Goal: Information Seeking & Learning: Learn about a topic

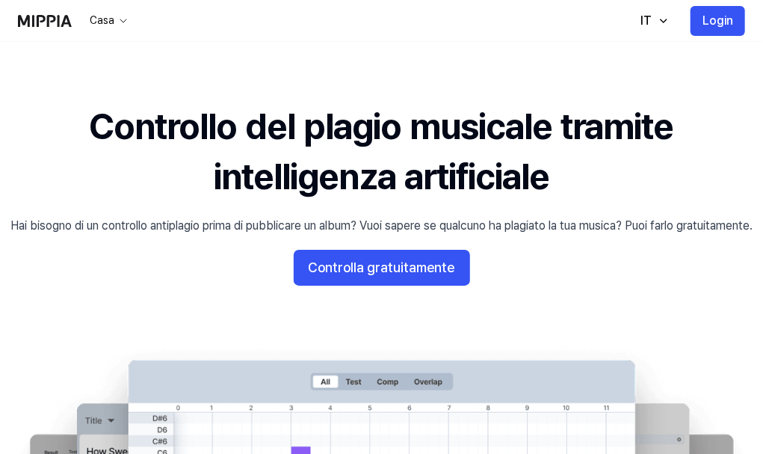
click at [0, 0] on div "Caratteristiche" at bounding box center [0, 0] width 0 height 0
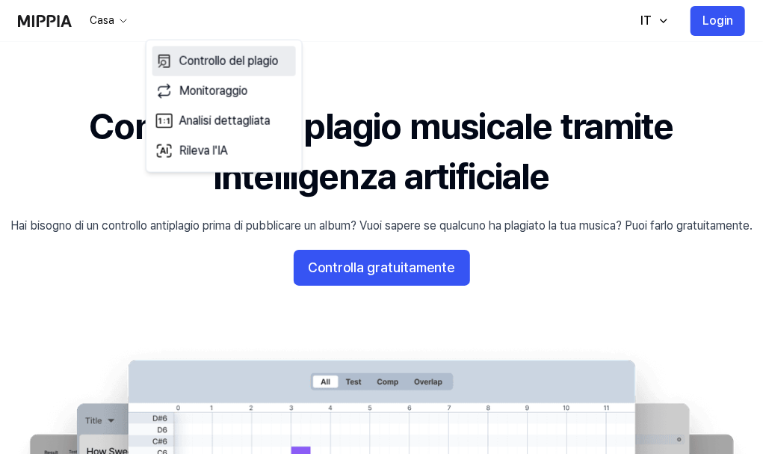
click at [243, 55] on font "Controllo del plagio" at bounding box center [228, 61] width 99 height 14
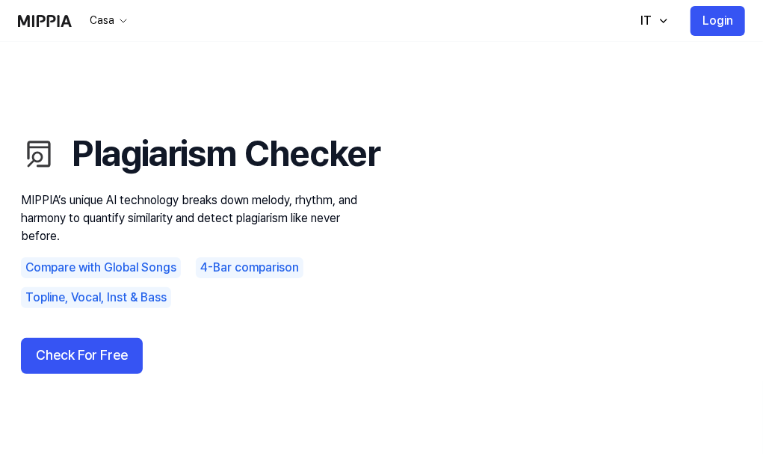
click at [301, 97] on use "Plagiarism Checker MIPPIA’s unique AI technology breaks down melody, rhythm, an…" at bounding box center [381, 251] width 763 height 419
click at [0, 0] on font "Caratteristiche" at bounding box center [0, 0] width 0 height 0
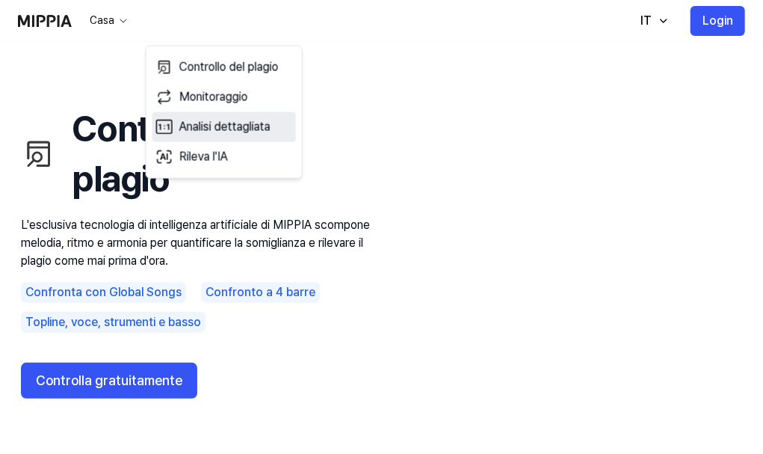
click at [242, 132] on font "Analisi dettagliata" at bounding box center [224, 127] width 91 height 14
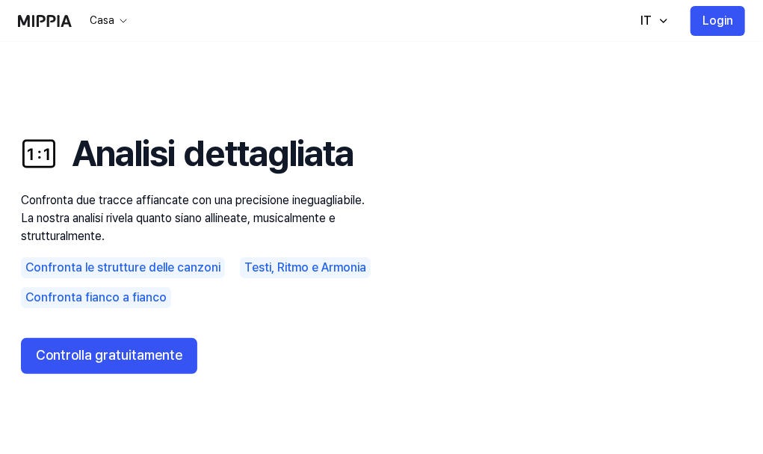
click at [0, 0] on font "Caratteristiche" at bounding box center [0, 0] width 0 height 0
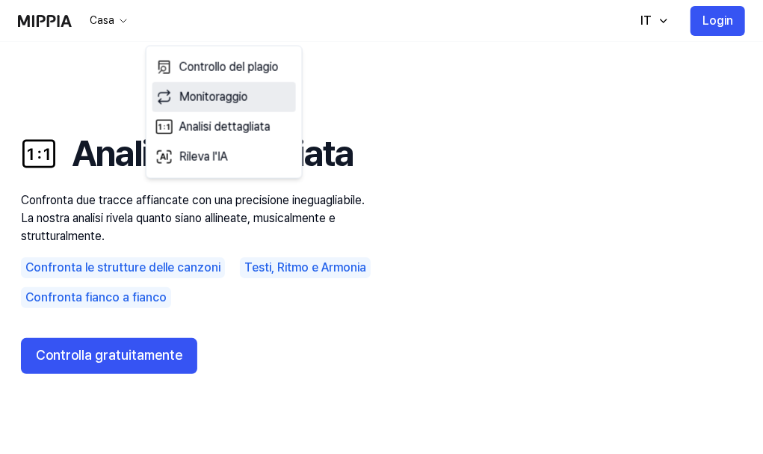
click at [228, 91] on font "Monitoraggio" at bounding box center [213, 97] width 69 height 14
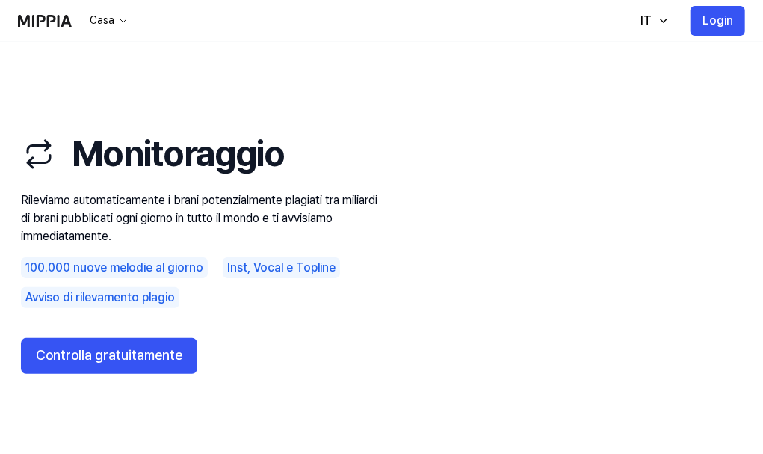
click at [0, 0] on font "Caratteristiche" at bounding box center [0, 0] width 0 height 0
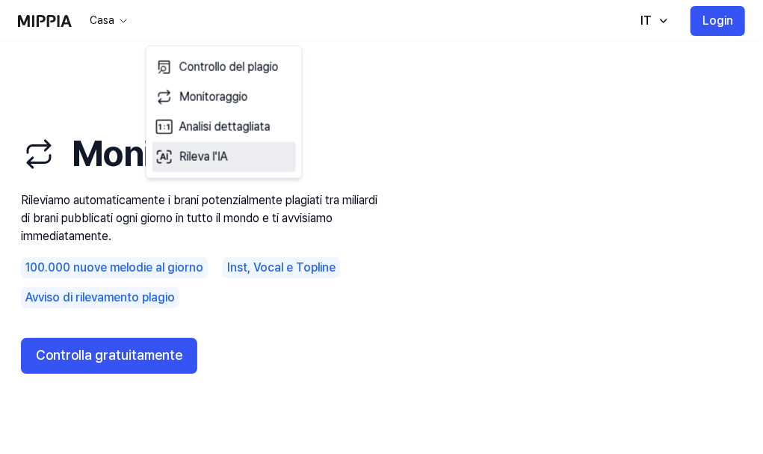
click at [218, 148] on font "Rileva l'IA" at bounding box center [203, 157] width 49 height 18
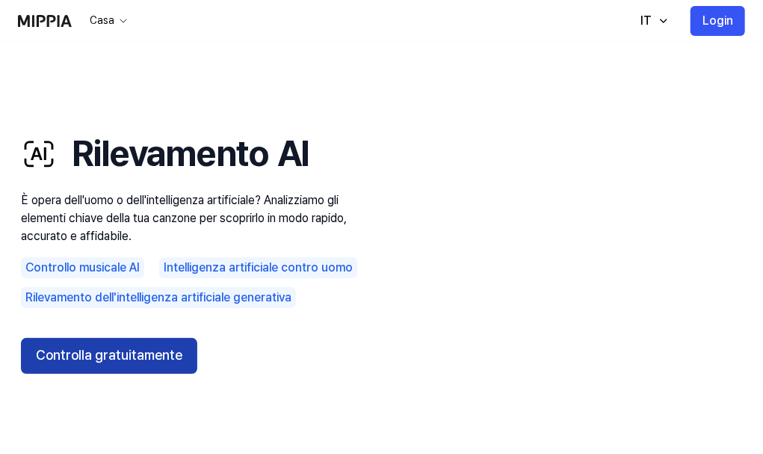
click at [129, 349] on font "Controlla gratuitamente" at bounding box center [109, 355] width 146 height 16
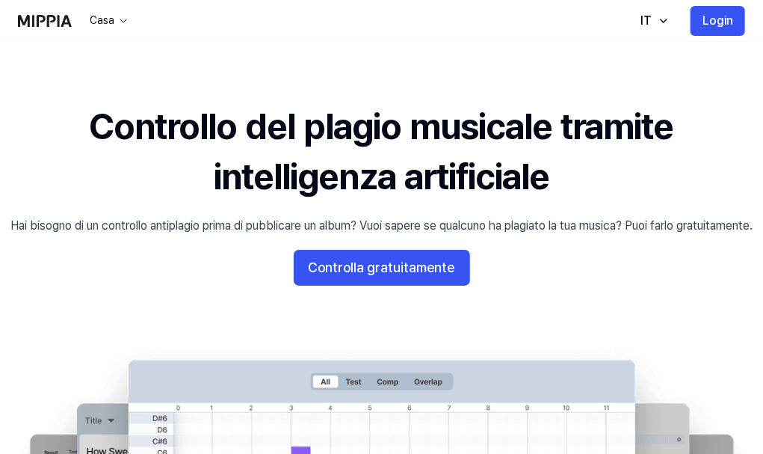
click at [0, 0] on font "Prezzi" at bounding box center [0, 0] width 0 height 0
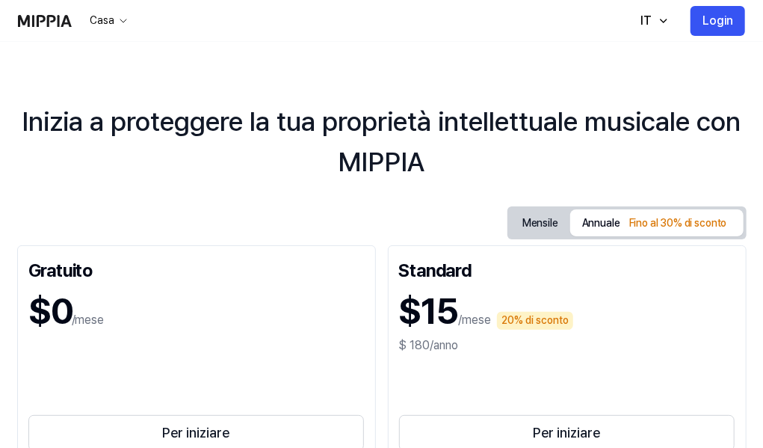
click at [413, 119] on font "Inizia a proteggere la tua proprietà intellettuale musicale con MIPPIA" at bounding box center [381, 141] width 719 height 72
click at [733, 28] on font "Login" at bounding box center [718, 21] width 31 height 18
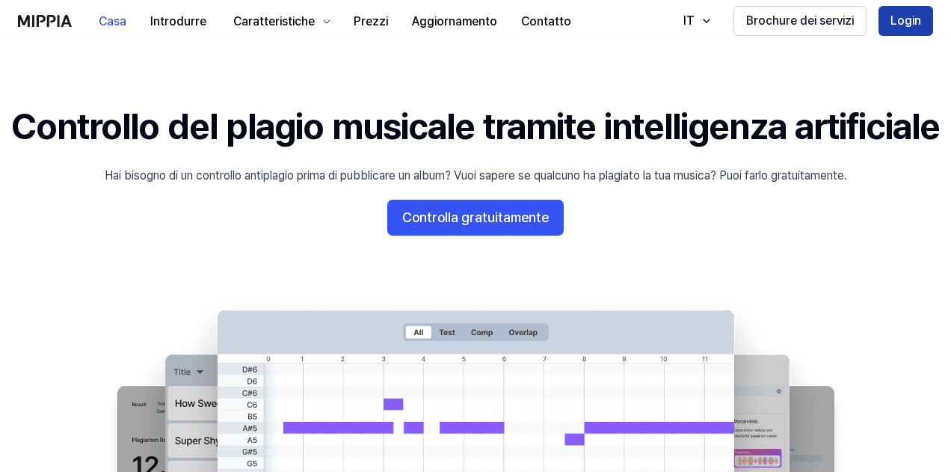
click at [903, 26] on font "Login" at bounding box center [905, 20] width 31 height 14
click at [895, 214] on 배너 "Controllo del plagio musicale tramite intelligenza artificiale Hai bisogno di u…" at bounding box center [475, 355] width 951 height 507
click at [712, 23] on icon "button" at bounding box center [706, 21] width 12 height 12
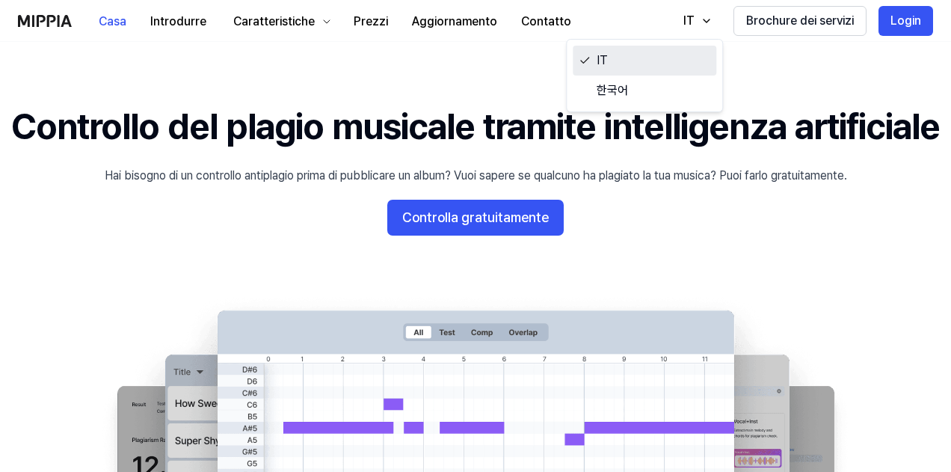
click at [638, 57] on link "IT" at bounding box center [645, 61] width 144 height 30
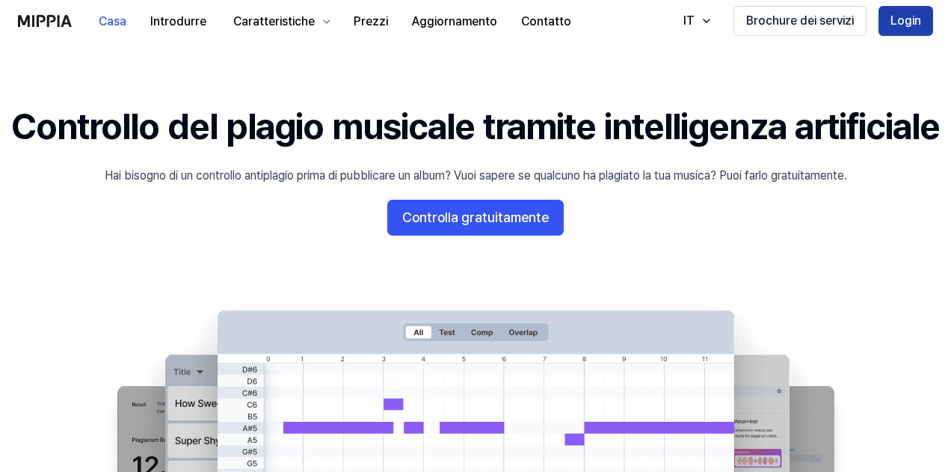
click at [901, 28] on font "Login" at bounding box center [905, 21] width 31 height 18
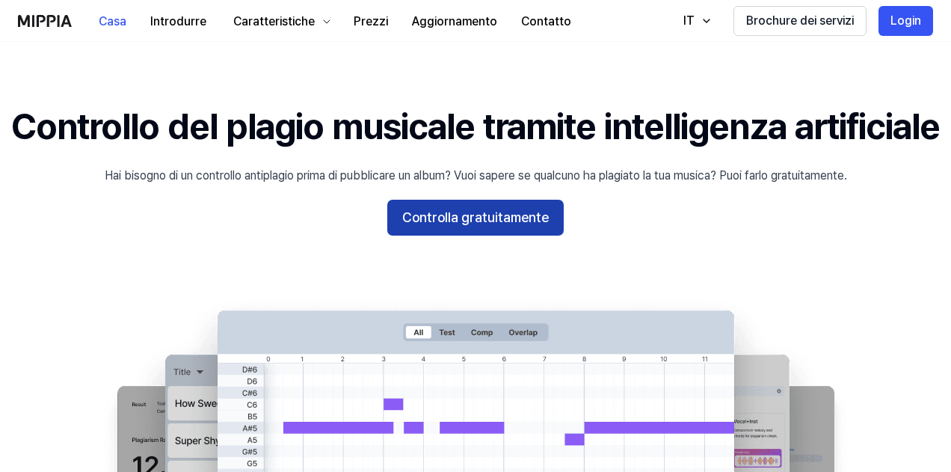
click at [509, 225] on font "Controlla gratuitamente" at bounding box center [475, 217] width 146 height 16
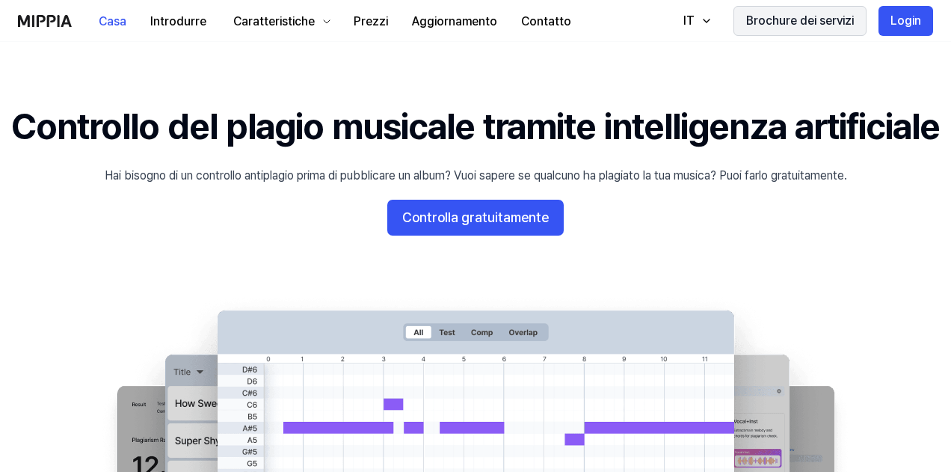
click at [801, 22] on font "Brochure dei servizi" at bounding box center [800, 20] width 108 height 14
drag, startPoint x: 824, startPoint y: 0, endPoint x: 912, endPoint y: 114, distance: 144.4
click at [912, 114] on h1 "Controllo del plagio musicale tramite intelligenza artificiale" at bounding box center [475, 127] width 928 height 50
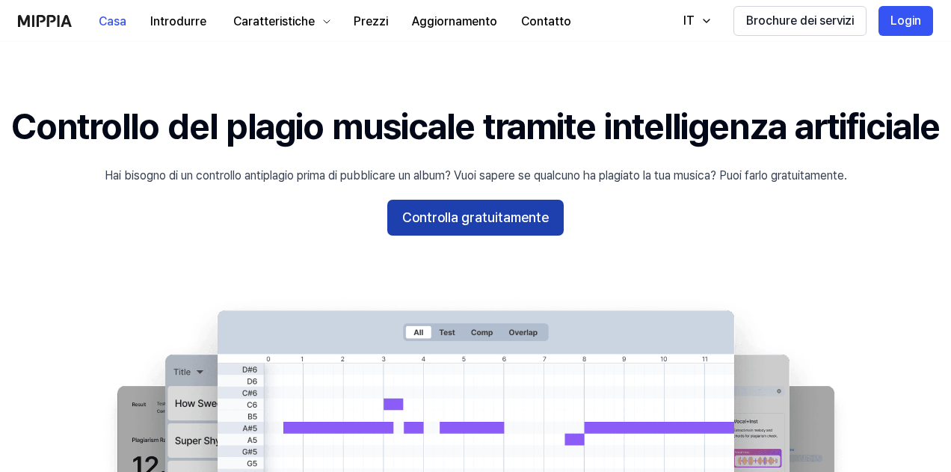
click at [514, 225] on font "Controlla gratuitamente" at bounding box center [475, 217] width 146 height 16
